Goal: Task Accomplishment & Management: Use online tool/utility

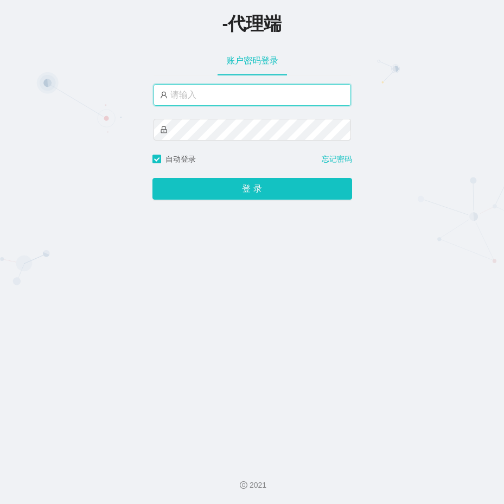
click at [222, 98] on input "text" at bounding box center [253, 95] width 198 height 22
paste input "通知：恭喜大家成为我们推广部的特邀成员，现在邀请大家参加我们的推广工作 📣工作内容：负责在线处理各大商家品牌的关注订单，增加流量，提升品牌合作机会，提高知名度…"
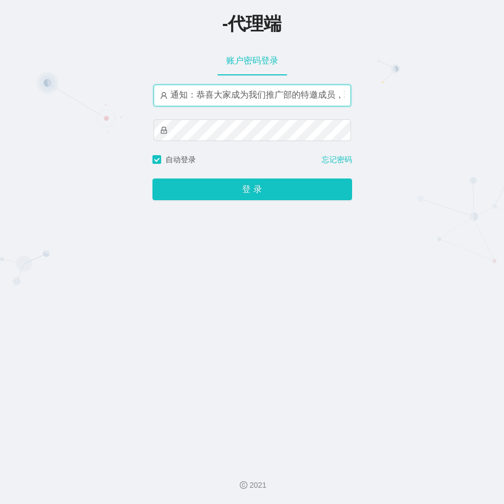
scroll to position [0, 747]
drag, startPoint x: 332, startPoint y: 94, endPoint x: 131, endPoint y: 94, distance: 200.3
click at [131, 94] on div "-代理端 账户密码登录 通知：恭喜大家成为我们推广部的特邀成员，现在邀请大家参加我们的推广工作 工 自动登录 忘记密码 登 录" at bounding box center [252, 227] width 504 height 454
drag, startPoint x: 340, startPoint y: 96, endPoint x: 121, endPoint y: 92, distance: 218.8
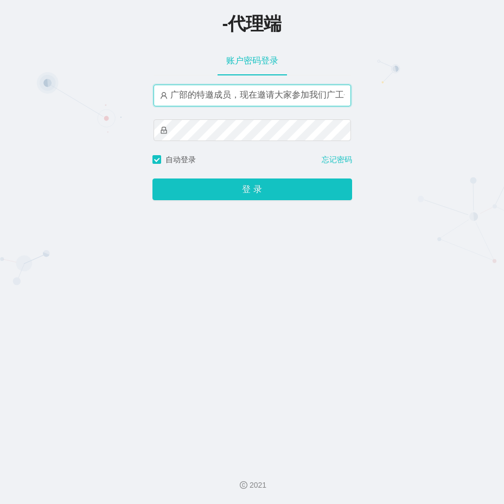
click at [122, 92] on div "-代理端 账户密码登录 广部的特邀成员，现在邀请大家参加我们广工作 工 自动登录 忘记密码 登 录" at bounding box center [252, 227] width 504 height 454
type input "广工作 工"
drag, startPoint x: 246, startPoint y: 98, endPoint x: 126, endPoint y: 95, distance: 120.0
click at [126, 95] on div "-代理端 账户密码登录 广工作 工 自动登录 忘记密码 登 录" at bounding box center [252, 227] width 504 height 454
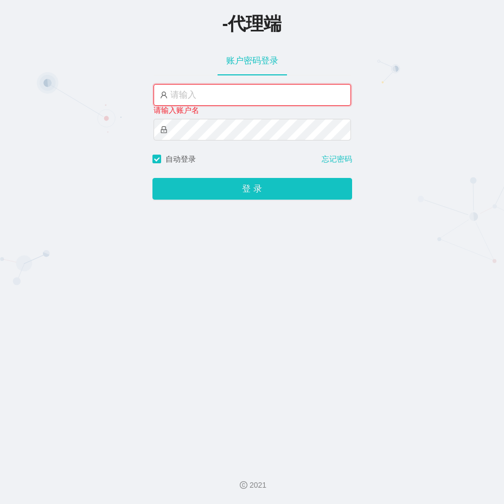
click at [192, 88] on input "text" at bounding box center [253, 95] width 198 height 22
paste input "通知：恭喜大家成为我们推广部的特邀成员，现在邀请大家参加我们的推广工作 📣工作内容：负责在线处理各大商家品牌的关注订单，增加流量，提升品牌合作机会，提高知名度…"
type input "通知：恭喜大家成为我们推广部的特邀成员，现在邀请大家参加我们的推广工作 📣工作内容：负责在线处理各大商家品牌的关注订单，增加流量，提升品牌合作机会，提高知名度…"
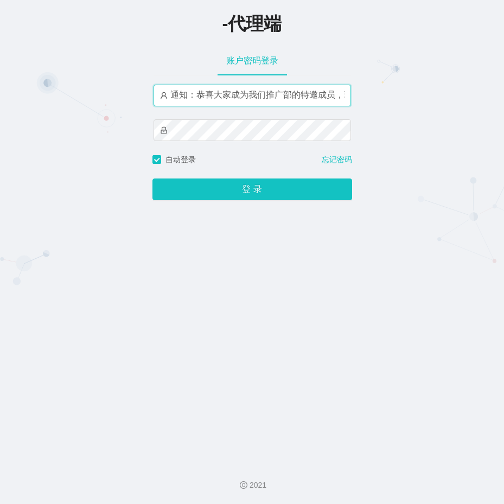
drag, startPoint x: 345, startPoint y: 94, endPoint x: 40, endPoint y: 102, distance: 305.7
click at [35, 102] on div "-代理端 账户密码登录 通知：恭喜大家成为我们推广部的特邀成员，现在邀请大家参加我们的推广工作 📣工作内容：负责在线处理各大商家品牌的关注订单，增加流量，提升…" at bounding box center [252, 227] width 504 height 454
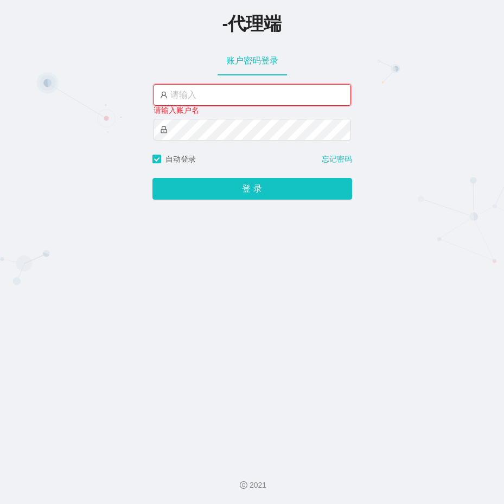
click at [221, 95] on input "text" at bounding box center [253, 95] width 198 height 22
paste input "ayang888"
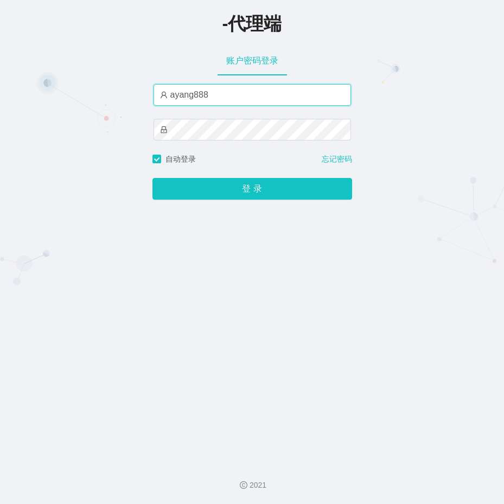
type input "ayang888"
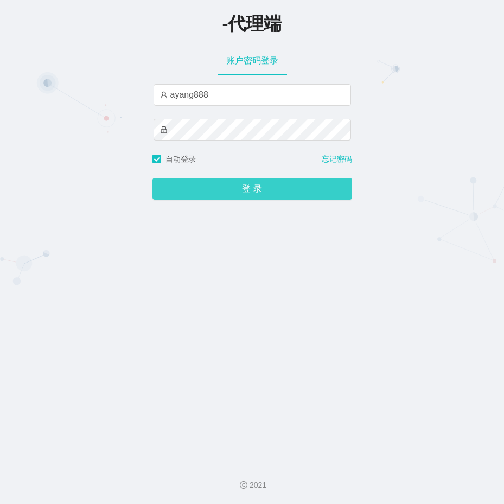
click at [231, 197] on button "登 录" at bounding box center [253, 189] width 200 height 22
click at [237, 187] on button "登 录" at bounding box center [253, 189] width 200 height 22
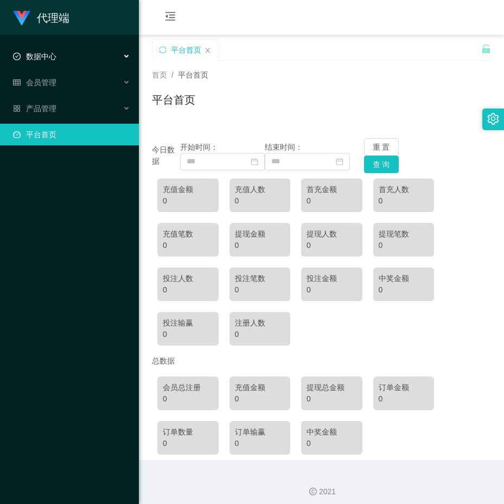
click at [45, 60] on span "数据中心" at bounding box center [34, 56] width 43 height 9
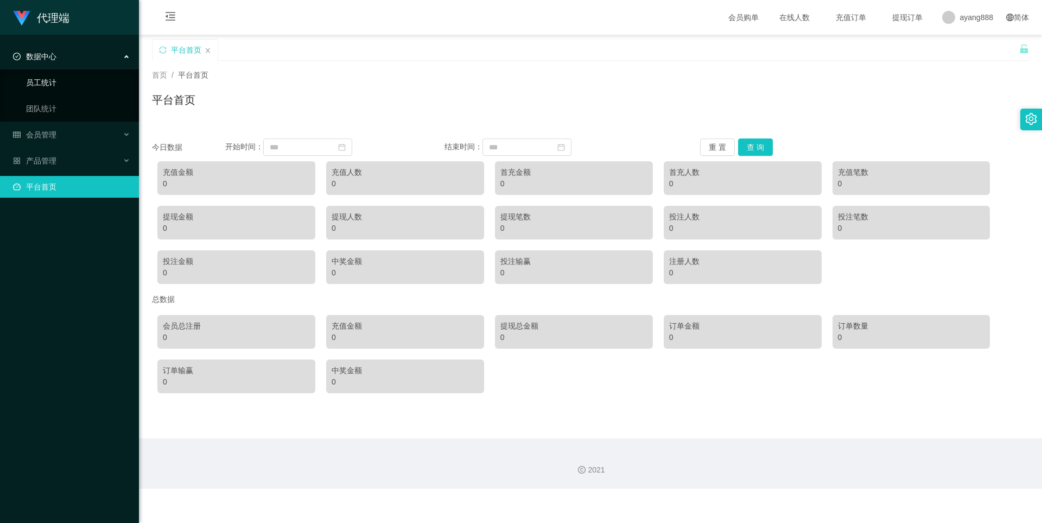
click at [54, 81] on link "员工统计" at bounding box center [78, 83] width 104 height 22
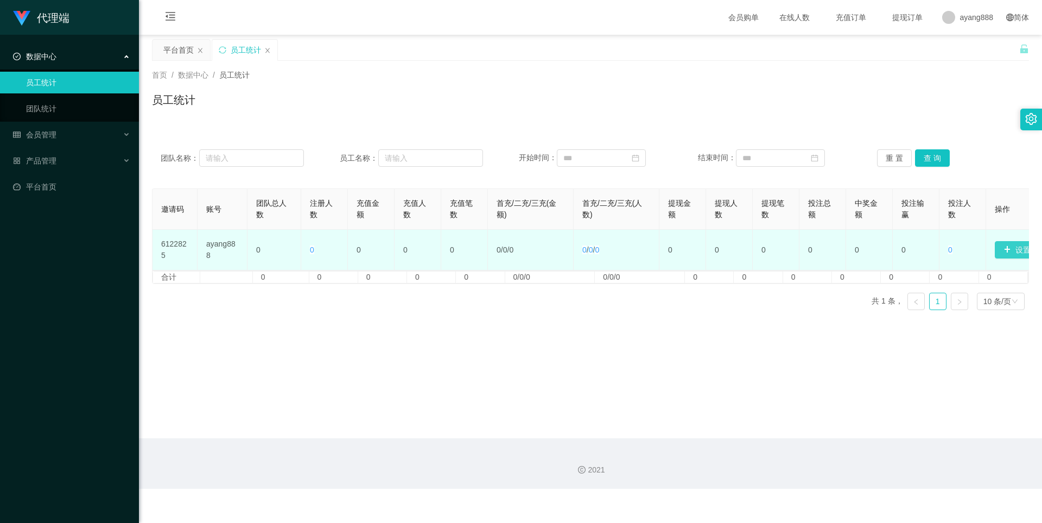
click at [504, 249] on button "设置邀请码" at bounding box center [1028, 249] width 67 height 17
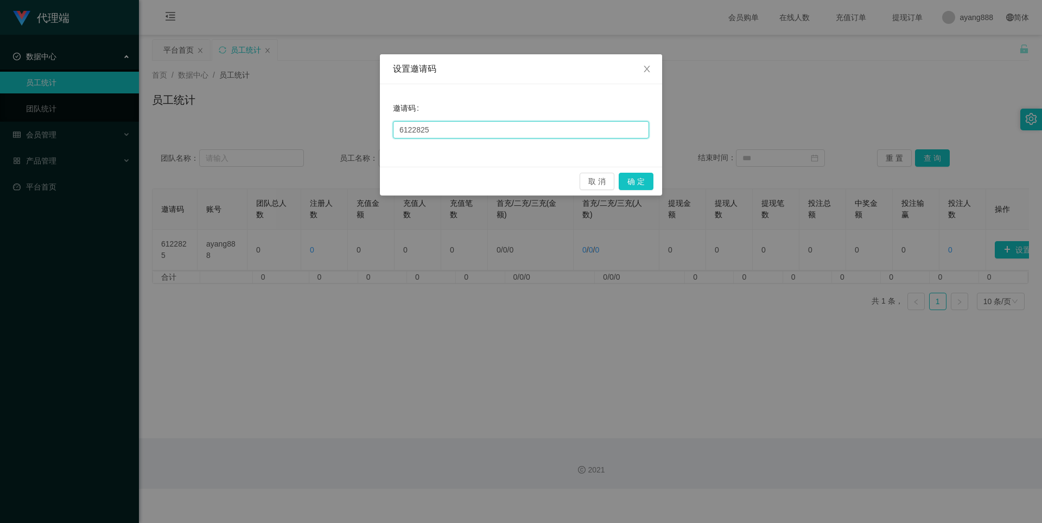
drag, startPoint x: 441, startPoint y: 129, endPoint x: 344, endPoint y: 126, distance: 97.2
click at [344, 126] on div "设置邀请码 邀请码 6122825 取 消 确 定" at bounding box center [521, 261] width 1042 height 523
click at [504, 176] on button "确 定" at bounding box center [636, 181] width 35 height 17
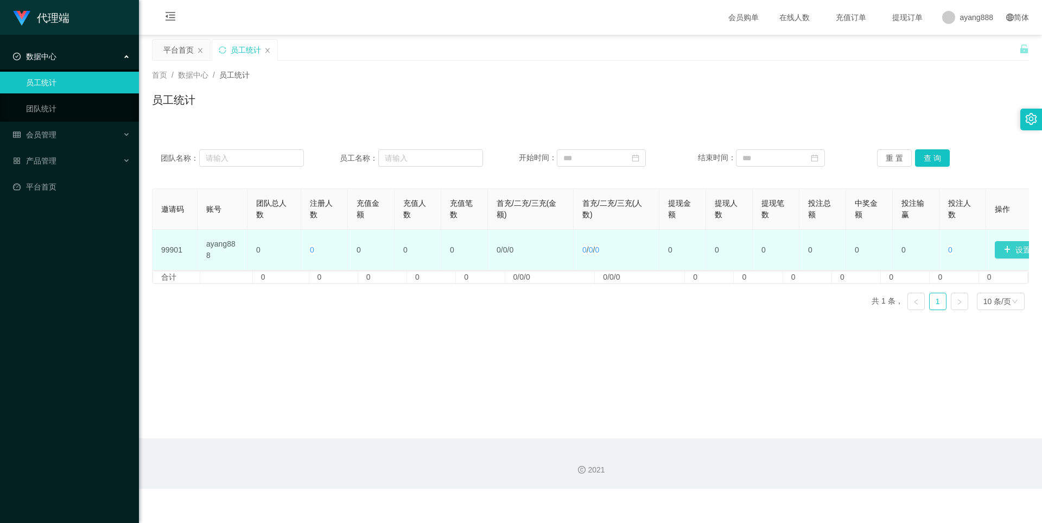
click at [504, 245] on button "设置邀请码" at bounding box center [1028, 249] width 67 height 17
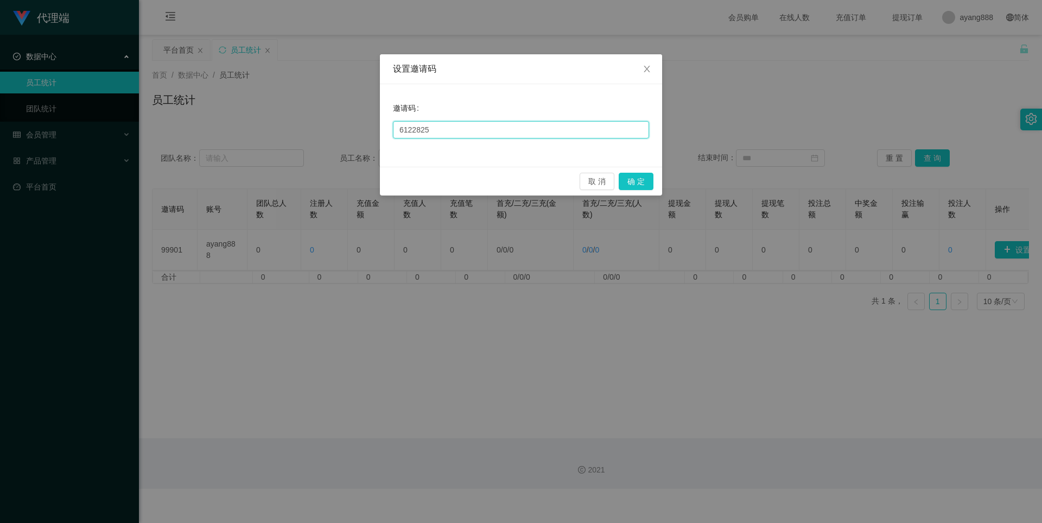
drag, startPoint x: 465, startPoint y: 129, endPoint x: 318, endPoint y: 117, distance: 148.1
click at [318, 117] on div "设置邀请码 邀请码 6122825 取 消 确 定" at bounding box center [521, 261] width 1042 height 523
type input "8881"
click at [504, 178] on button "确 定" at bounding box center [636, 181] width 35 height 17
